Goal: Task Accomplishment & Management: Complete application form

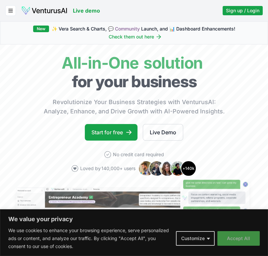
click at [226, 238] on button "Accept All" at bounding box center [239, 238] width 42 height 15
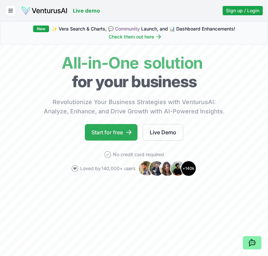
scroll to position [33, 0]
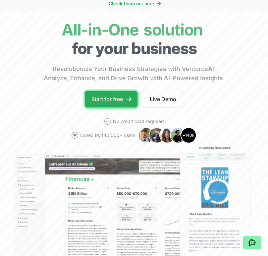
click at [119, 99] on link "Start for free" at bounding box center [111, 99] width 53 height 17
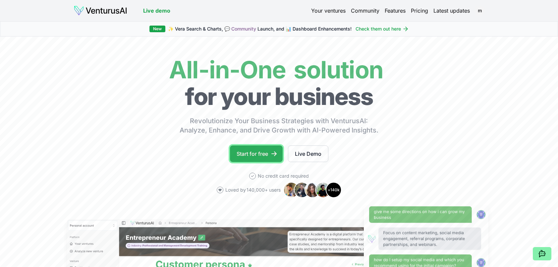
click at [265, 155] on link "Start for free" at bounding box center [256, 153] width 53 height 17
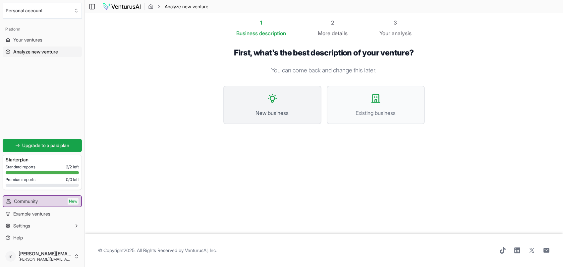
click at [268, 105] on button "New business" at bounding box center [273, 105] width 98 height 38
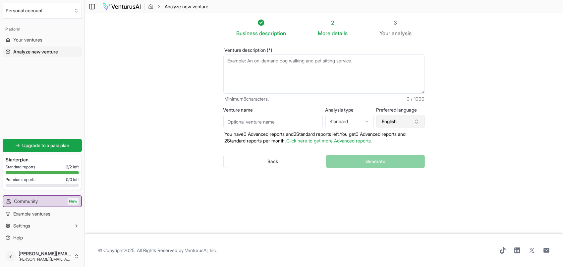
click at [268, 122] on button "English" at bounding box center [401, 121] width 48 height 13
type input "germ"
click at [268, 149] on div "German" at bounding box center [405, 151] width 86 height 11
click at [268, 66] on textarea "Venture description (*)" at bounding box center [325, 73] width 202 height 39
click at [268, 65] on textarea "Venture description (*)" at bounding box center [325, 73] width 202 height 39
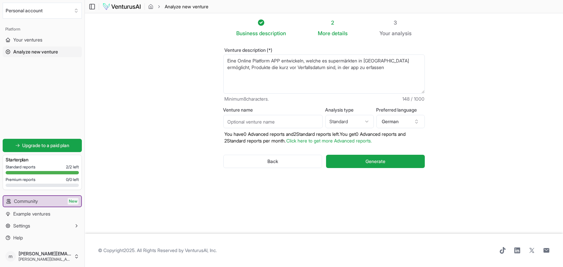
drag, startPoint x: 317, startPoint y: 69, endPoint x: 321, endPoint y: 70, distance: 4.0
click at [268, 69] on textarea "Eine Online Platform APP entwickeln, welche es supermärkten in Südtirol ermögli…" at bounding box center [325, 73] width 202 height 39
click at [268, 76] on textarea "Eine Online Platform APP entwickeln, welche es supermärkten in Südtirol ermögli…" at bounding box center [325, 73] width 202 height 39
click at [250, 74] on textarea "Eine Online Platform APP entwickeln, welche es supermärkten in Südtirol ermögli…" at bounding box center [325, 73] width 202 height 39
drag, startPoint x: 341, startPoint y: 82, endPoint x: 285, endPoint y: 84, distance: 56.1
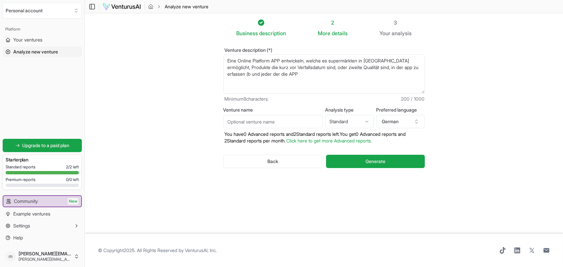
click at [268, 81] on textarea "Eine Online Platform APP entwickeln, welche es supermärkten in Südtirol ermögli…" at bounding box center [325, 73] width 202 height 39
click at [252, 72] on textarea "Eine Online Platform APP entwickeln, welche es supermärkten in Südtirol ermögli…" at bounding box center [325, 73] width 202 height 39
click at [253, 73] on textarea "Eine Online Platform APP entwickeln, welche es supermärkten in Südtirol ermögli…" at bounding box center [325, 73] width 202 height 39
click at [252, 74] on textarea "Eine Online Platform APP entwickeln, welche es supermärkten in Südtirol ermögli…" at bounding box center [325, 73] width 202 height 39
click at [252, 73] on textarea "Eine Online Platform APP entwickeln, welche es supermärkten in Südtirol ermögli…" at bounding box center [325, 73] width 202 height 39
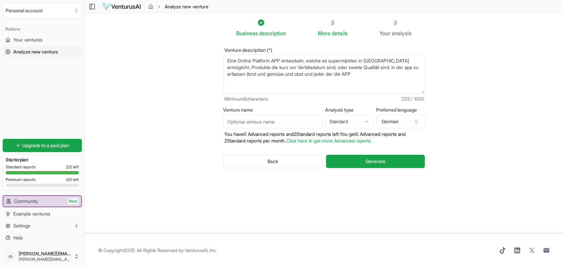
click at [268, 76] on textarea "Eine Online Platform APP entwickeln, welche es supermärkten in Südtirol ermögli…" at bounding box center [325, 73] width 202 height 39
type textarea "Eine Online Platform APP entwickeln, welche es supermärkten in Südtirol ermögli…"
click at [261, 123] on input "Venture name" at bounding box center [273, 121] width 99 height 13
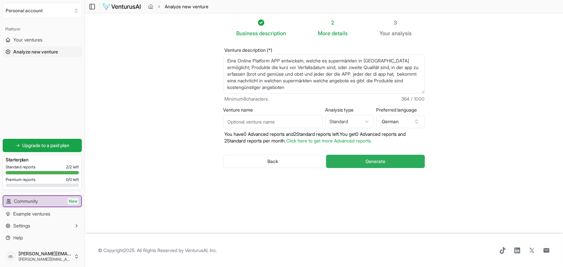
click at [268, 165] on button "Generate" at bounding box center [375, 161] width 98 height 13
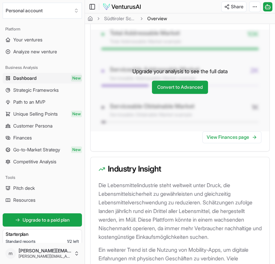
scroll to position [1128, 0]
